Goal: Task Accomplishment & Management: Complete application form

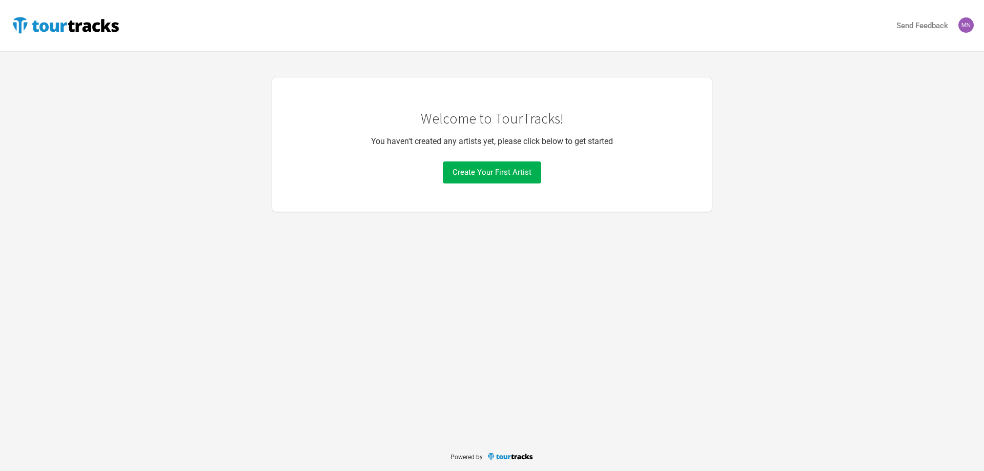
click at [959, 27] on img at bounding box center [966, 24] width 15 height 15
click at [838, 79] on div "Whoa! This screen is a bit too small for TourTracks. To give you the best possi…" at bounding box center [492, 144] width 984 height 135
click at [107, 26] on img at bounding box center [65, 25] width 111 height 21
click at [513, 171] on span "Create Your First Artist" at bounding box center [492, 172] width 79 height 9
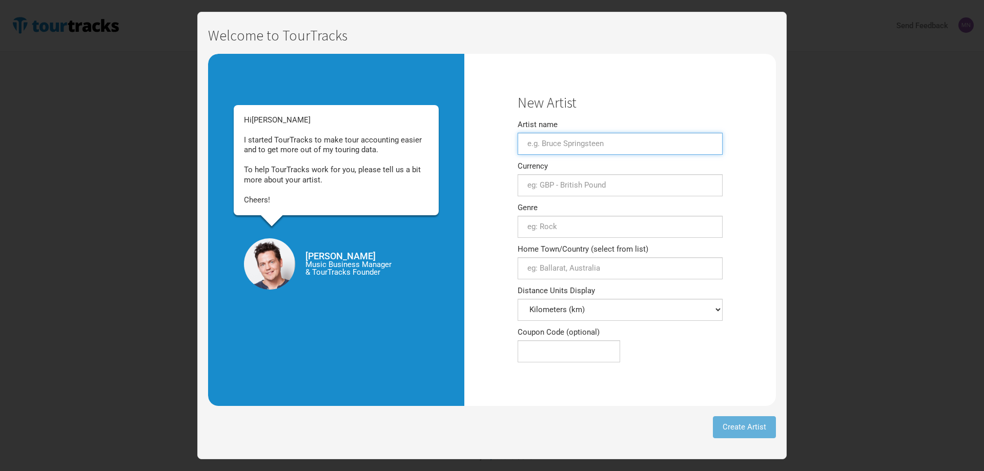
click at [550, 146] on input "Artist name" at bounding box center [620, 144] width 205 height 22
type input "[PERSON_NAME]"
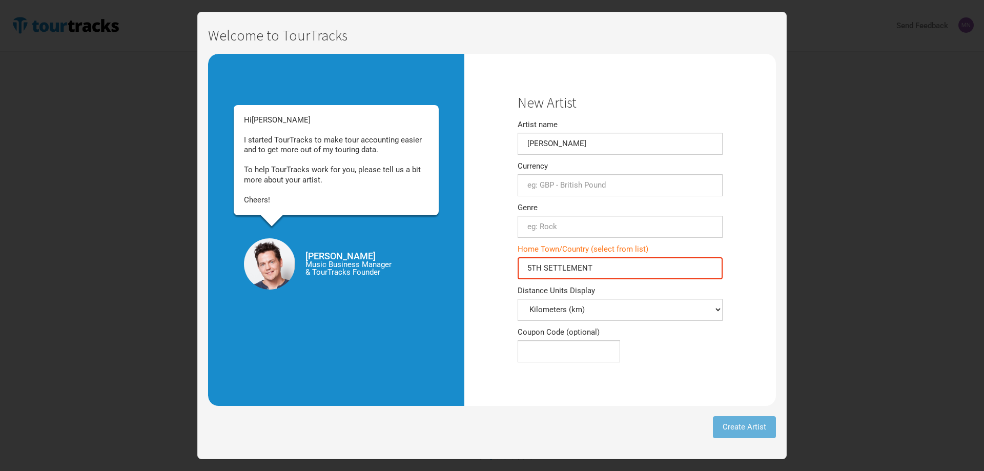
click at [582, 263] on input "5TH SETTLEMENT" at bounding box center [620, 268] width 205 height 22
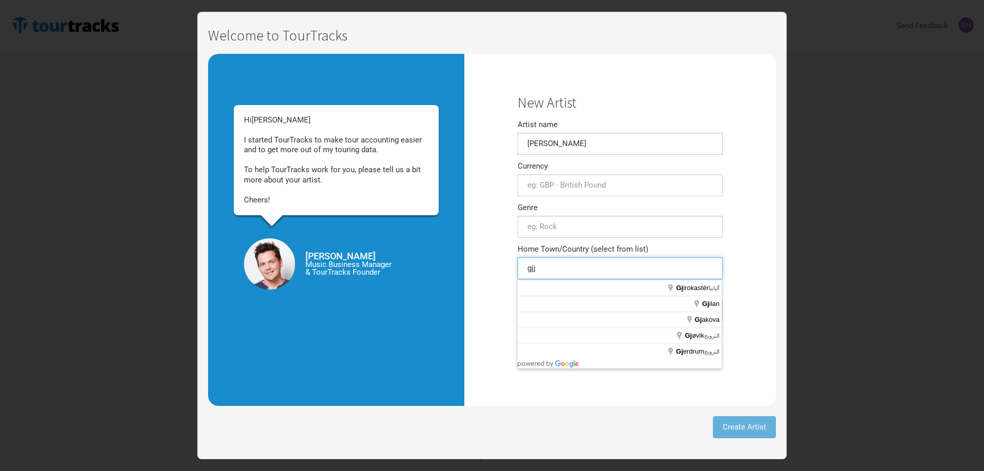
type input "gjj"
click at [570, 227] on input "text" at bounding box center [620, 227] width 205 height 22
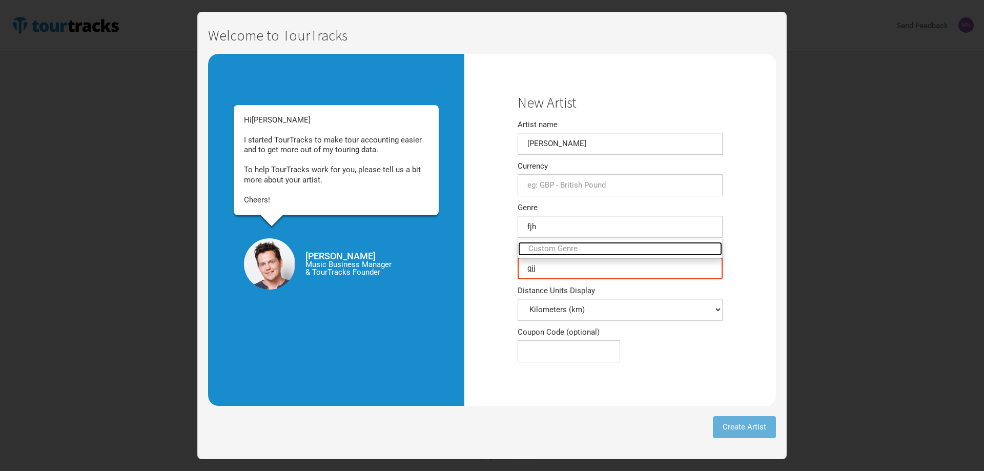
click at [562, 251] on link "Custom Genre" at bounding box center [620, 249] width 204 height 14
click at [551, 228] on input "fjh" at bounding box center [620, 227] width 205 height 22
click at [545, 252] on span "[PERSON_NAME] / Nu-" at bounding box center [572, 248] width 78 height 9
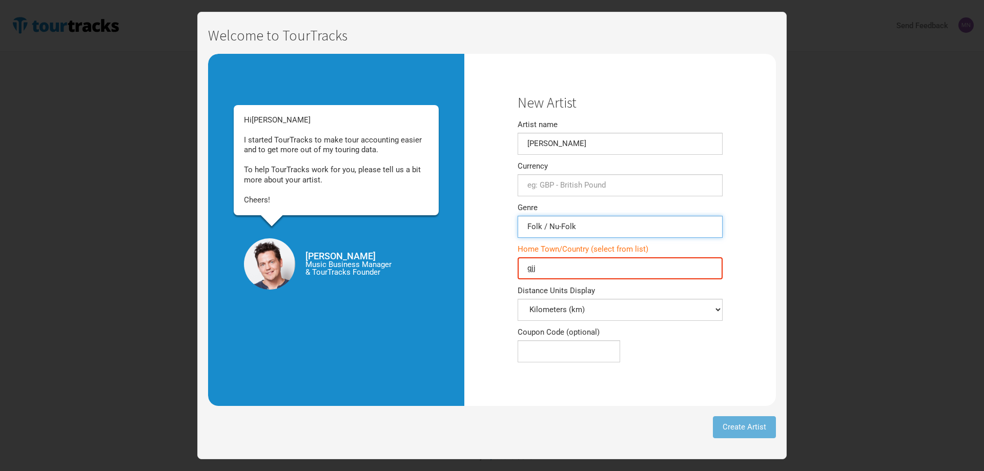
type input "Folk / Nu-Folk"
click at [545, 272] on input "gjj" at bounding box center [620, 268] width 205 height 22
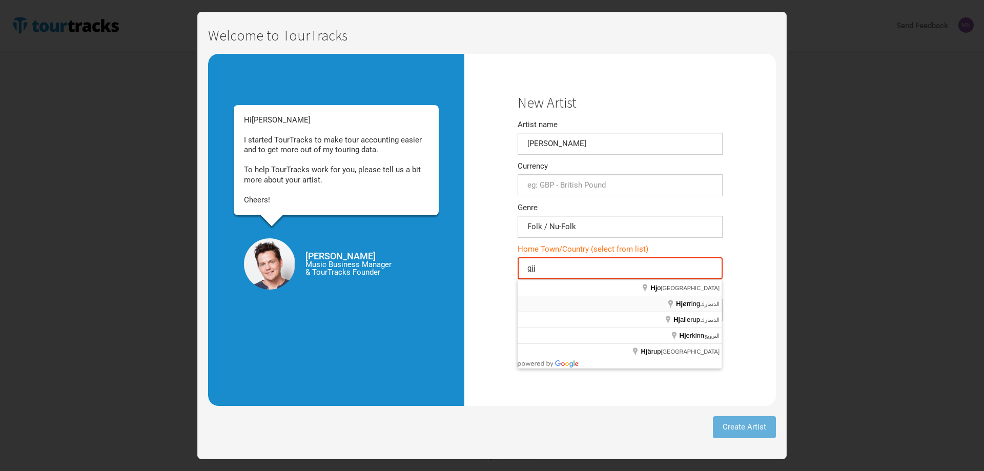
type input "Hjørring, الدنمارك"
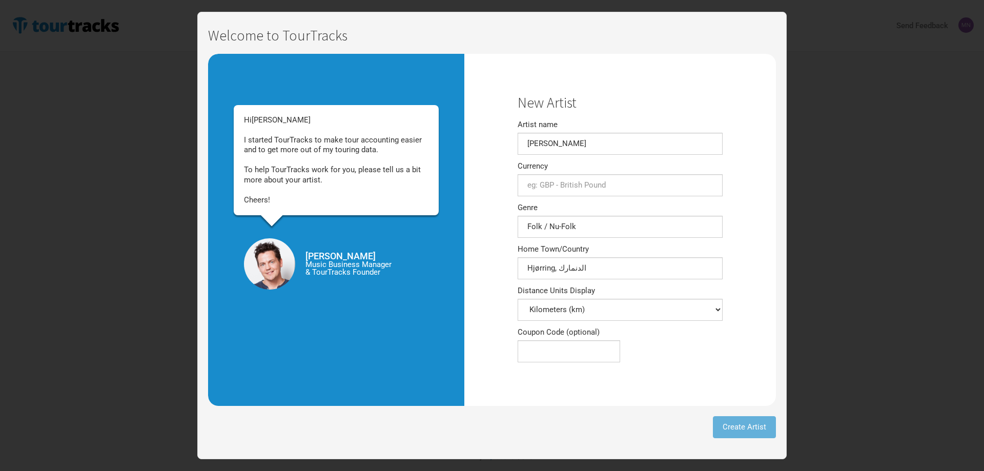
click at [711, 427] on div "Create Artist" at bounding box center [492, 427] width 568 height 43
click at [567, 189] on input "text" at bounding box center [620, 185] width 205 height 22
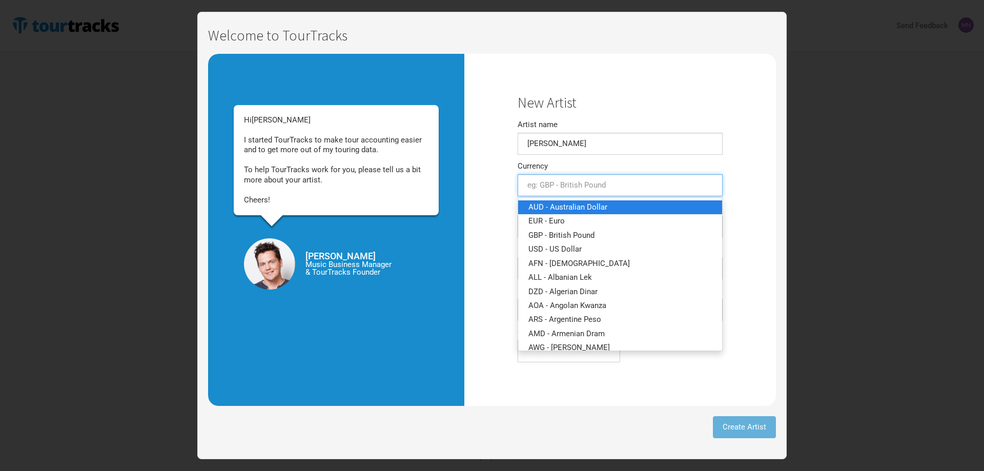
click at [570, 209] on span "AUD - Australian Dollar" at bounding box center [568, 207] width 79 height 9
type input "AUD - Australian Dollar"
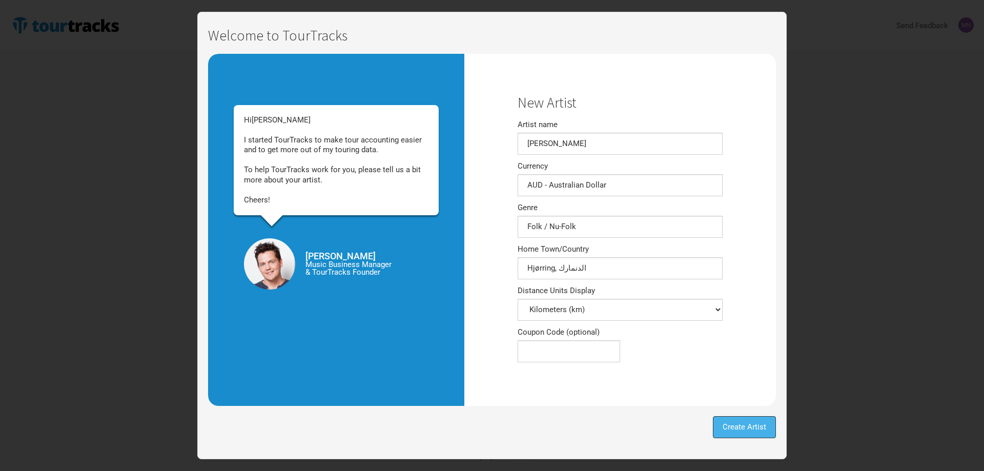
click at [735, 422] on span "Create Artist" at bounding box center [745, 426] width 44 height 9
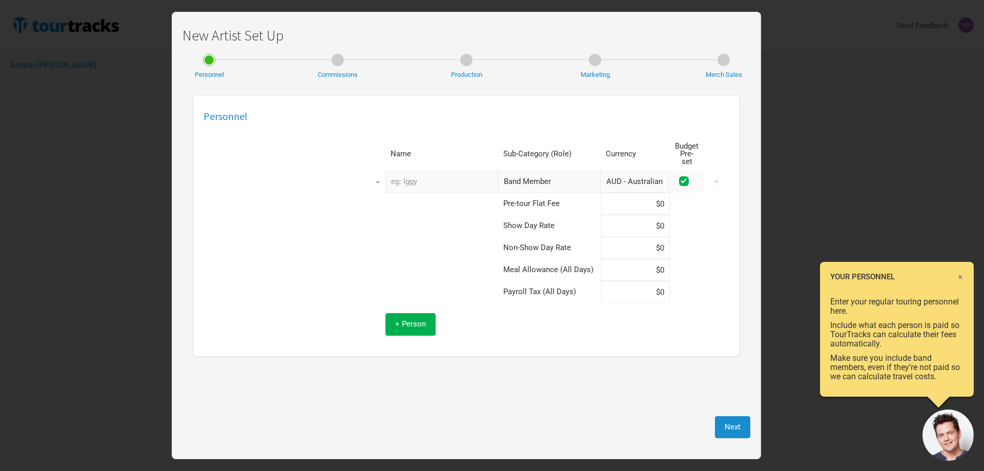
click at [719, 445] on div "Next" at bounding box center [467, 427] width 568 height 43
click at [724, 434] on button "Next" at bounding box center [732, 427] width 35 height 22
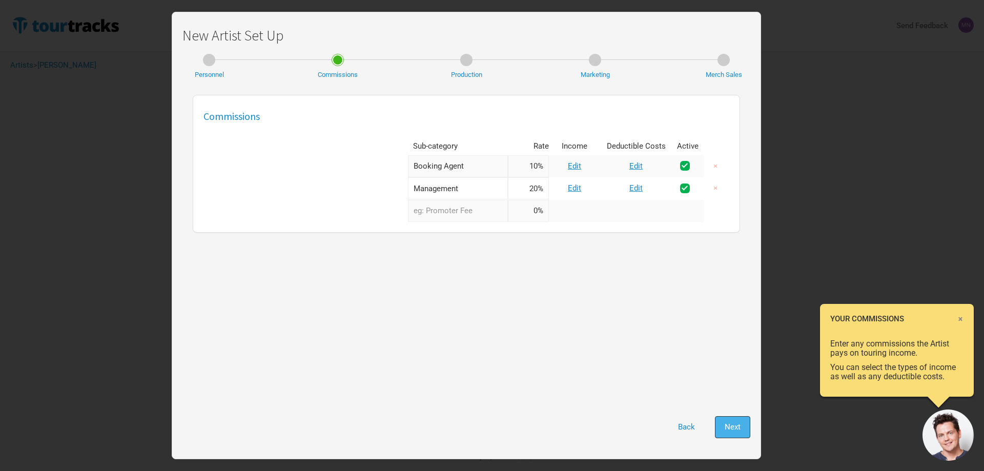
click at [730, 424] on span "Next" at bounding box center [733, 426] width 16 height 9
select select "Show Days"
select select "Shows"
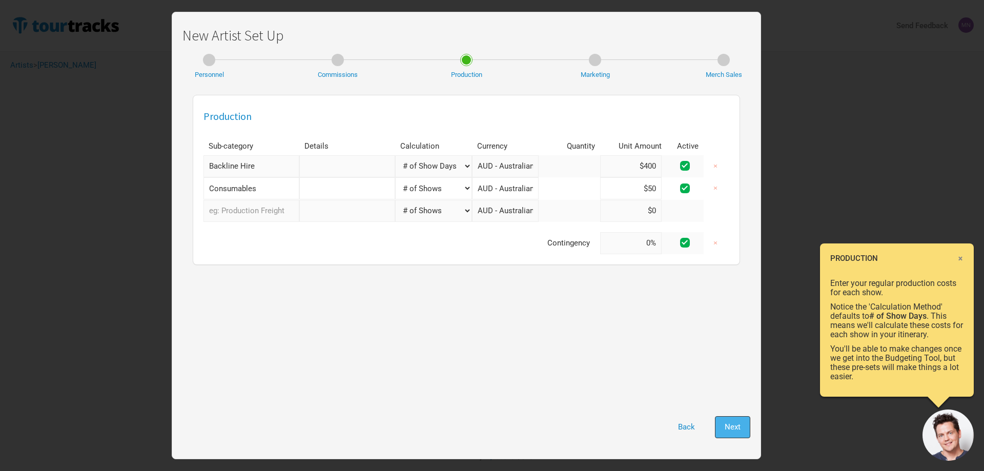
click at [731, 430] on span "Next" at bounding box center [733, 426] width 16 height 9
select select "% of Gross"
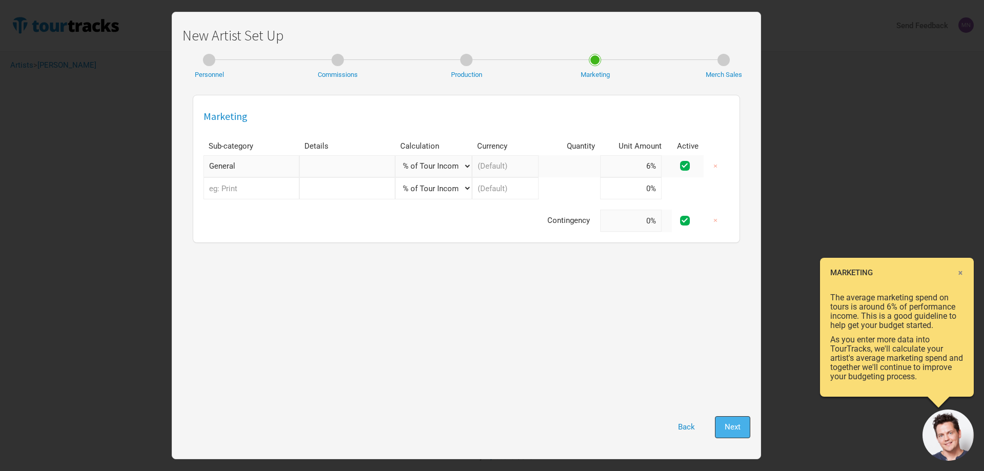
click at [733, 423] on span "Next" at bounding box center [733, 426] width 16 height 9
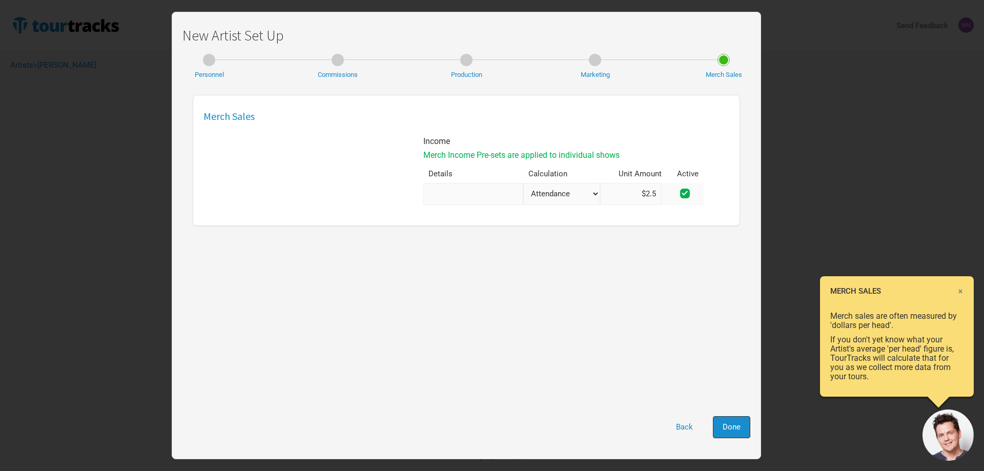
click at [733, 424] on span "Done" at bounding box center [732, 426] width 18 height 9
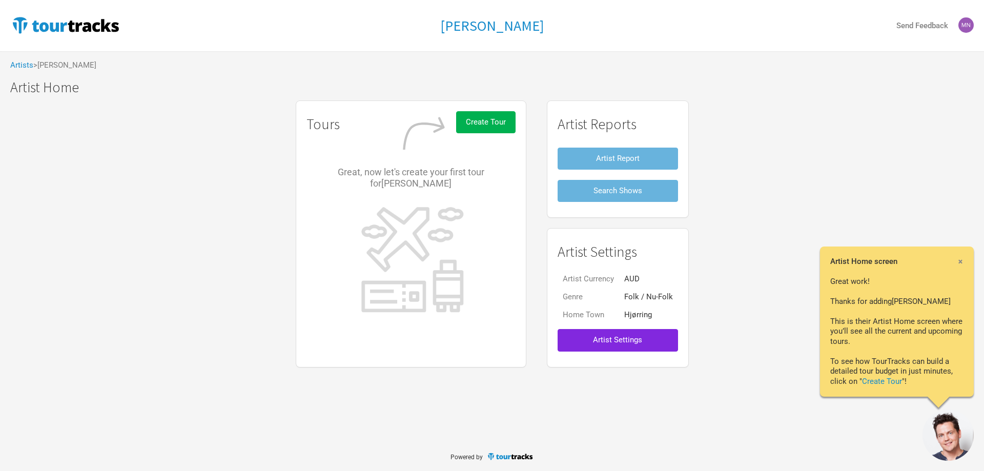
click at [608, 350] on button "Artist Settings" at bounding box center [618, 340] width 120 height 22
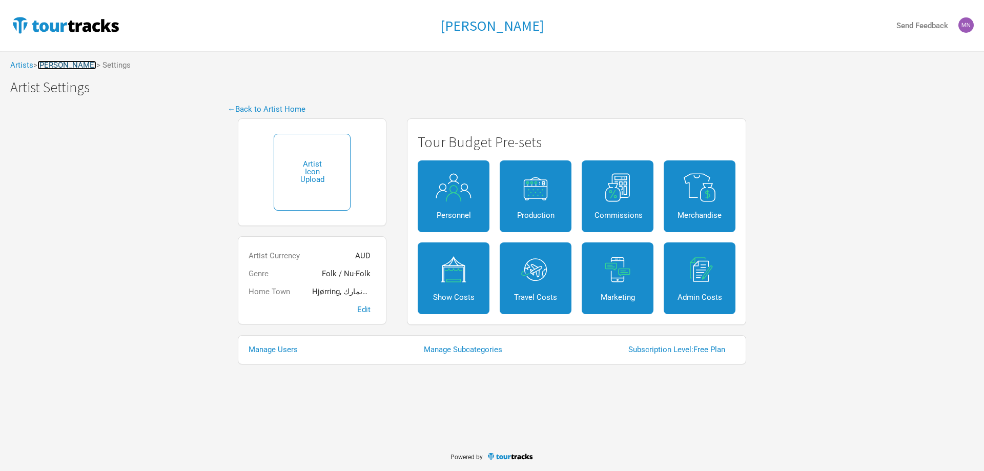
click at [58, 68] on link "[PERSON_NAME]" at bounding box center [66, 65] width 59 height 9
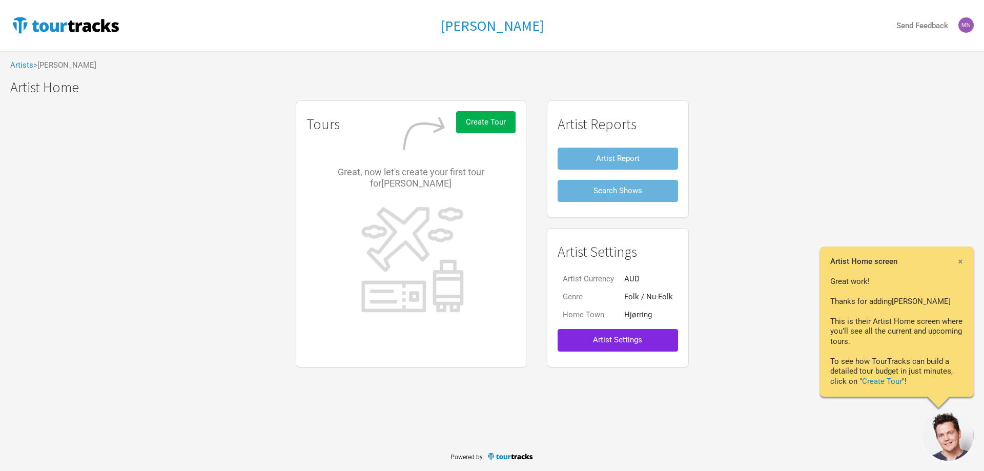
click at [965, 25] on img at bounding box center [966, 24] width 15 height 15
